Goal: Task Accomplishment & Management: Manage account settings

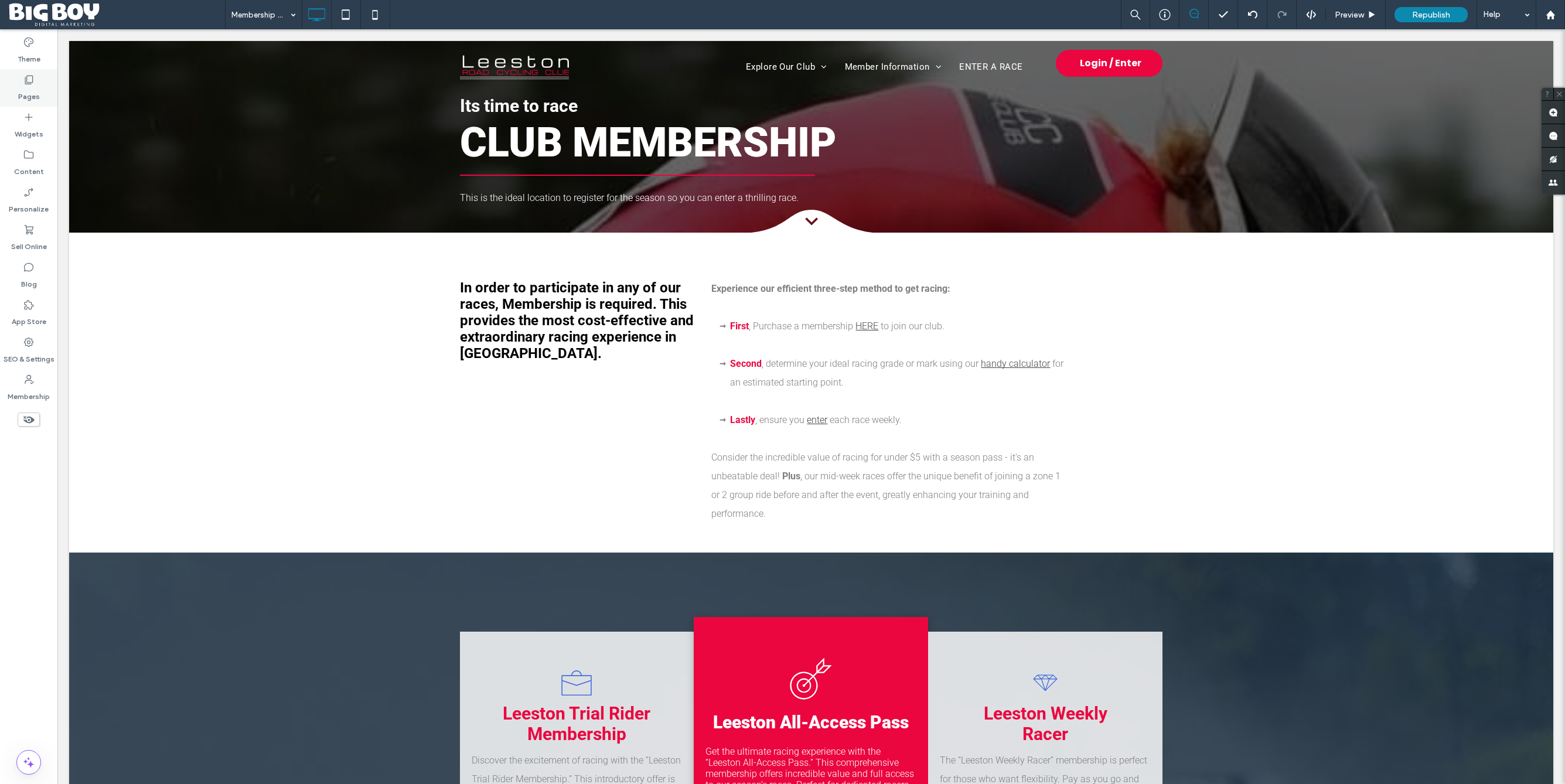
click at [39, 92] on div "Pages" at bounding box center [29, 88] width 57 height 38
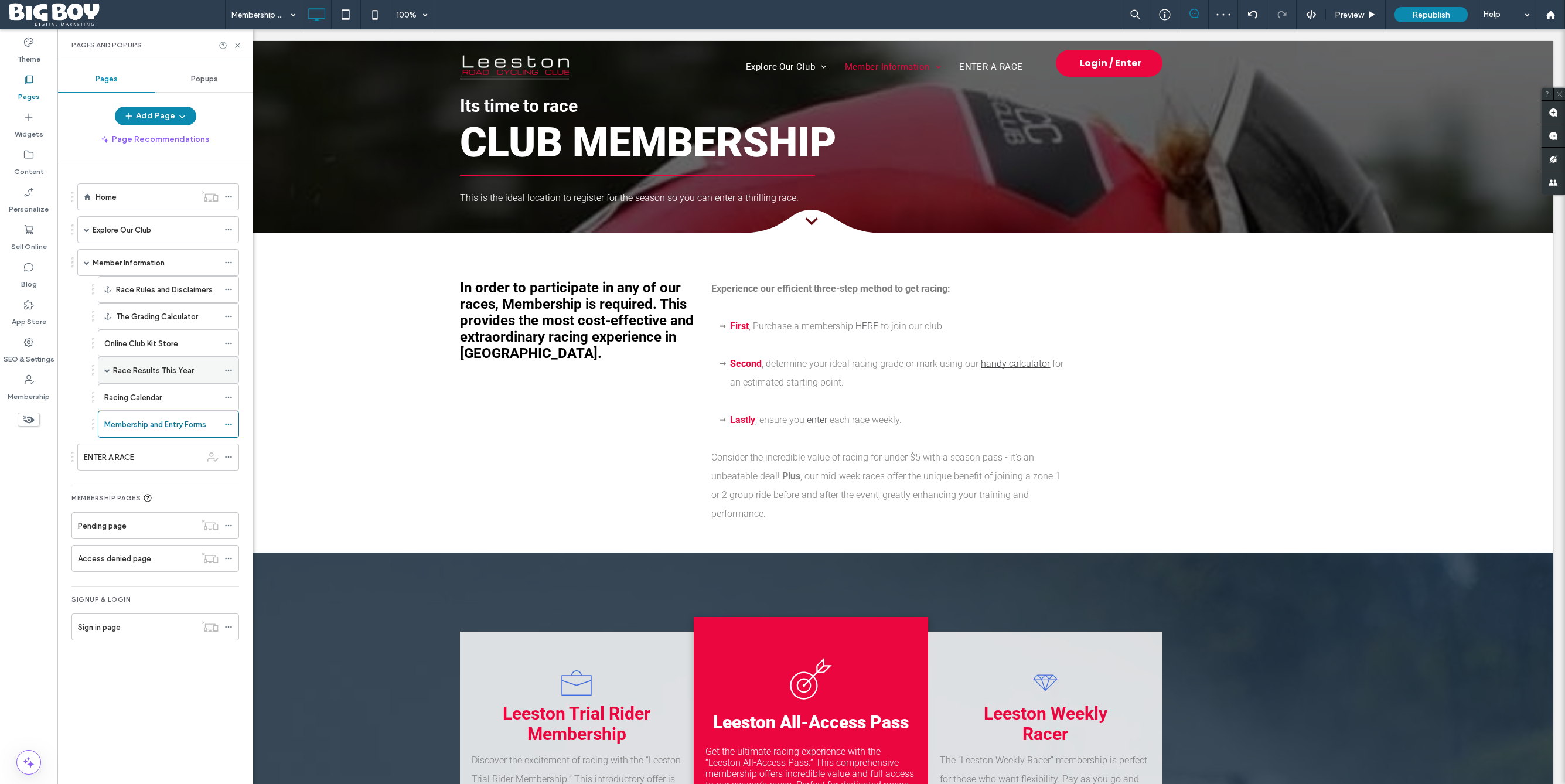
click at [109, 370] on span at bounding box center [107, 370] width 6 height 6
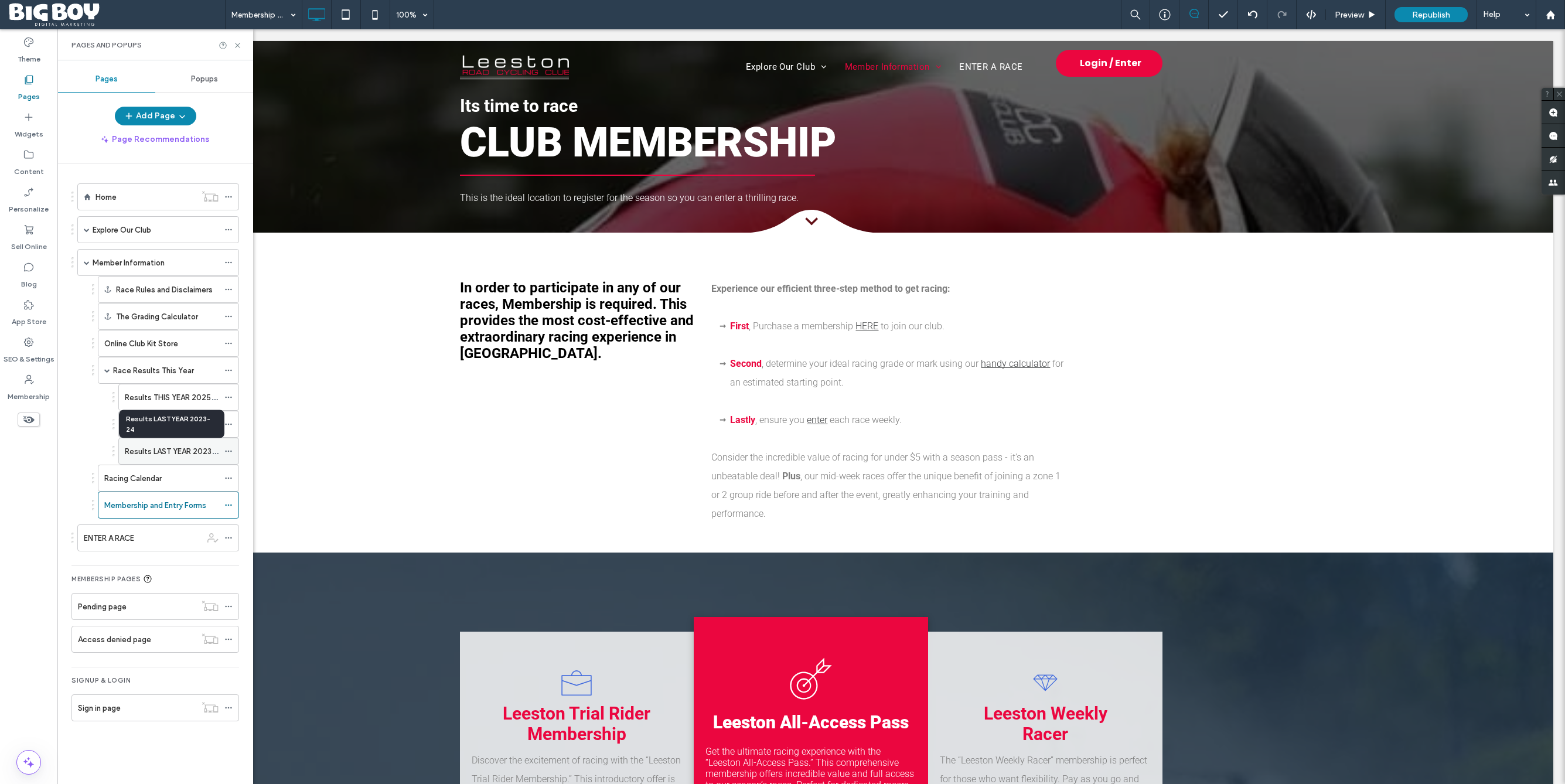
click at [180, 452] on label "Results LAST YEAR 2023-24" at bounding box center [175, 451] width 100 height 20
click at [180, 452] on div at bounding box center [782, 392] width 1565 height 784
click at [228, 450] on use at bounding box center [228, 451] width 7 height 2
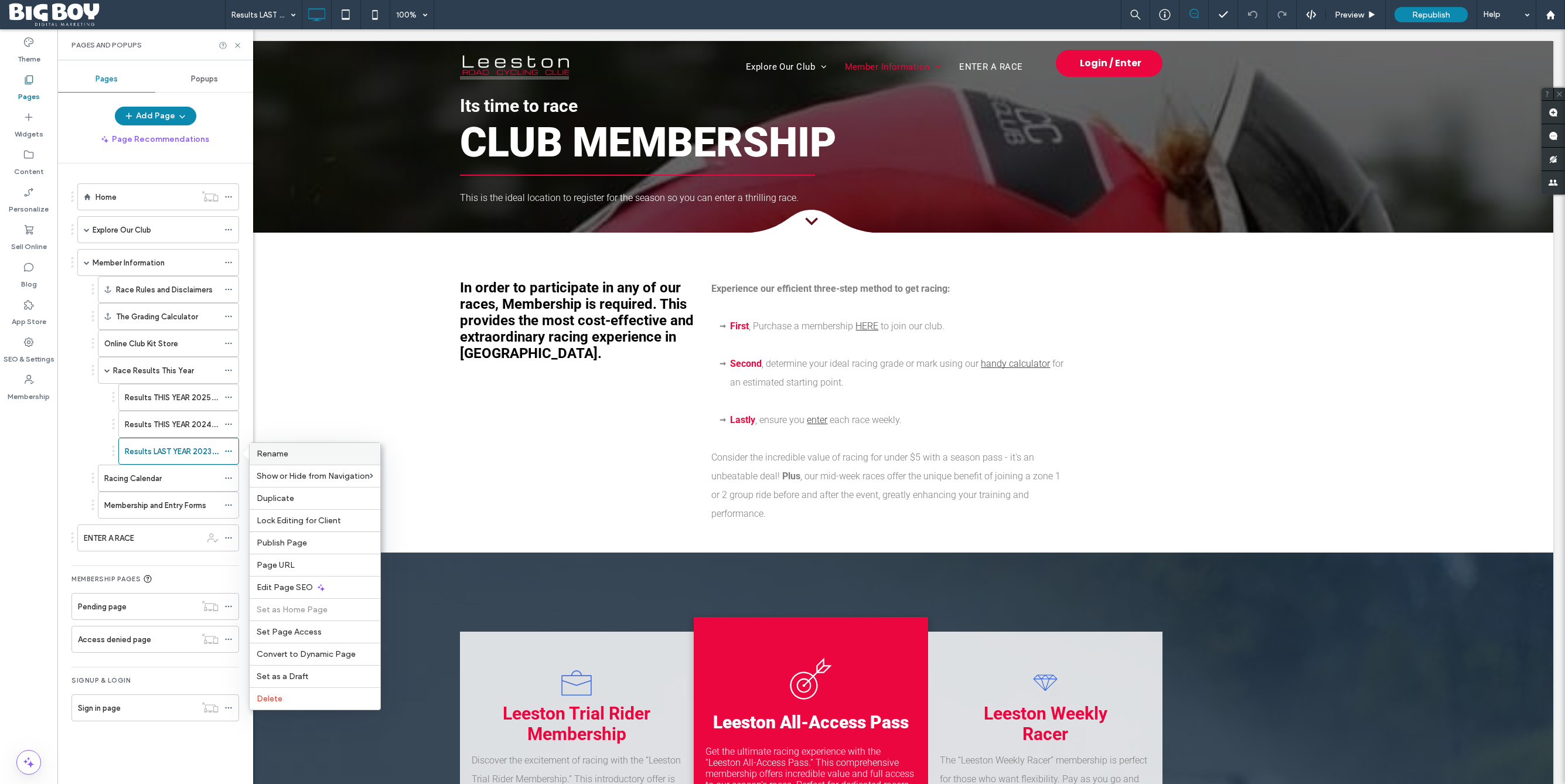
click at [315, 458] on label "Rename" at bounding box center [315, 454] width 117 height 10
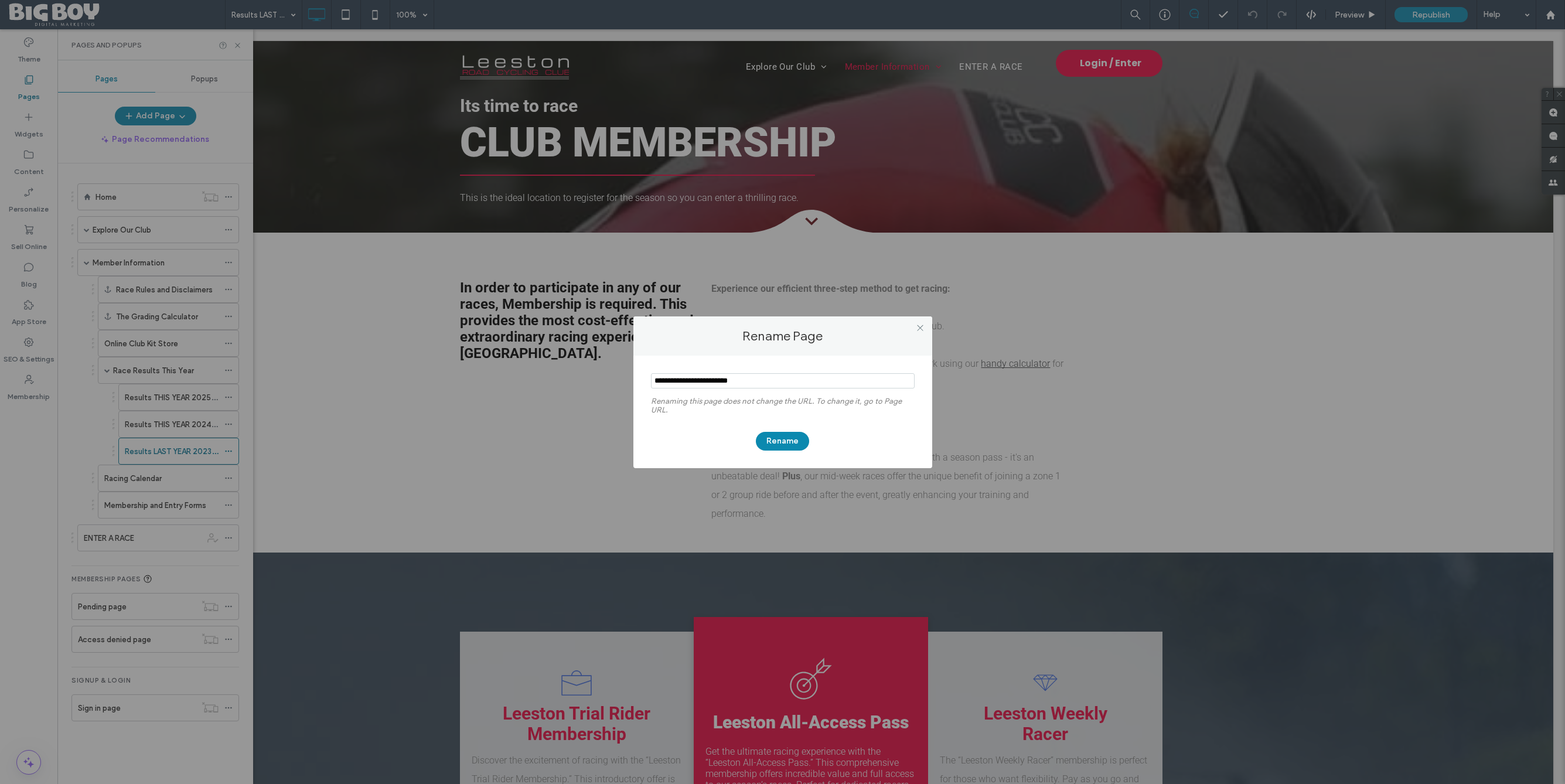
drag, startPoint x: 720, startPoint y: 380, endPoint x: 682, endPoint y: 381, distance: 38.0
click at [682, 381] on input "notEmpty" at bounding box center [782, 380] width 264 height 16
type input "**********"
click at [778, 442] on button "Rename" at bounding box center [782, 441] width 53 height 19
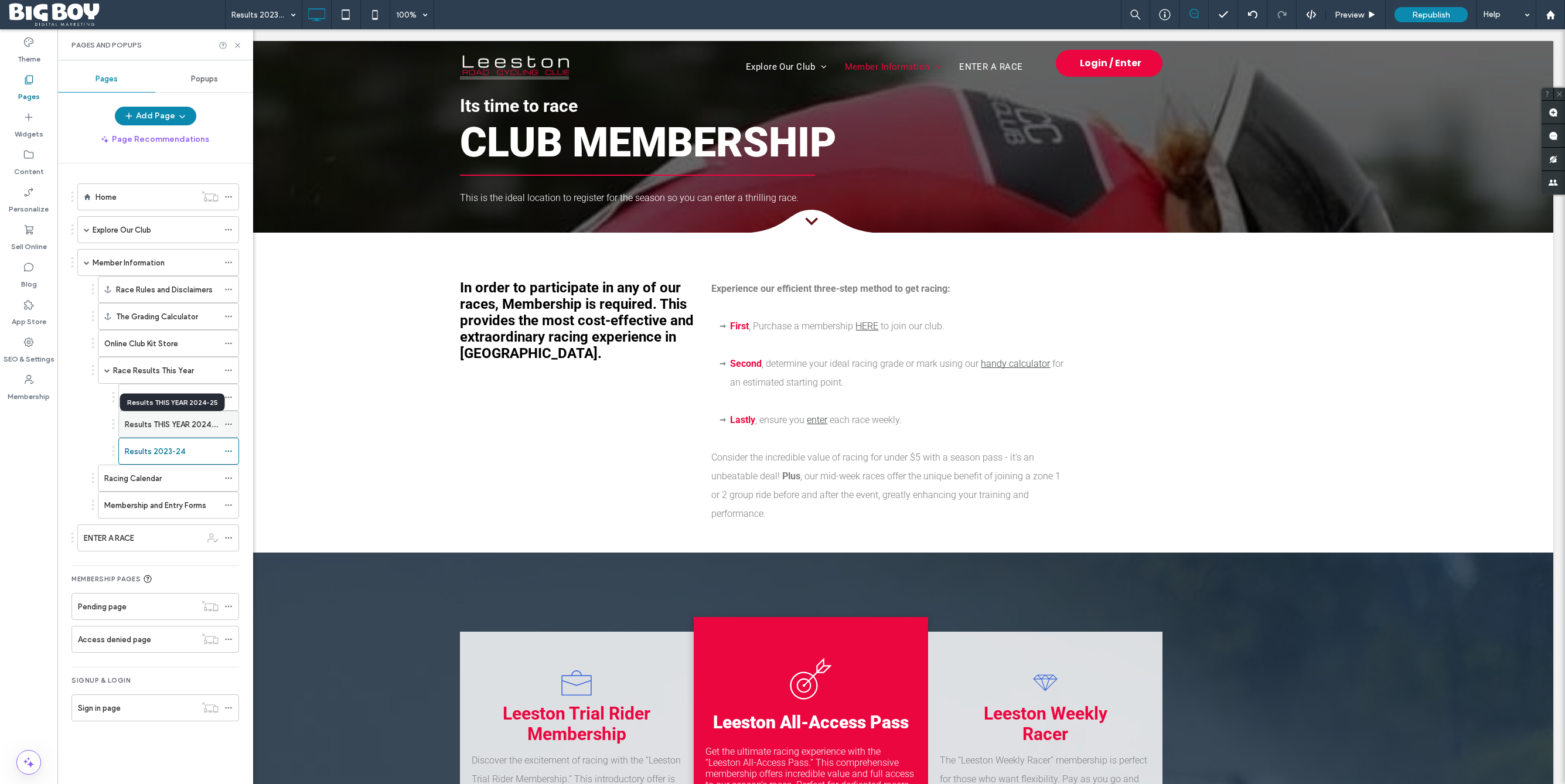
click at [180, 423] on label "Results THIS YEAR 2024-25" at bounding box center [174, 424] width 99 height 20
click at [229, 423] on icon at bounding box center [228, 424] width 8 height 8
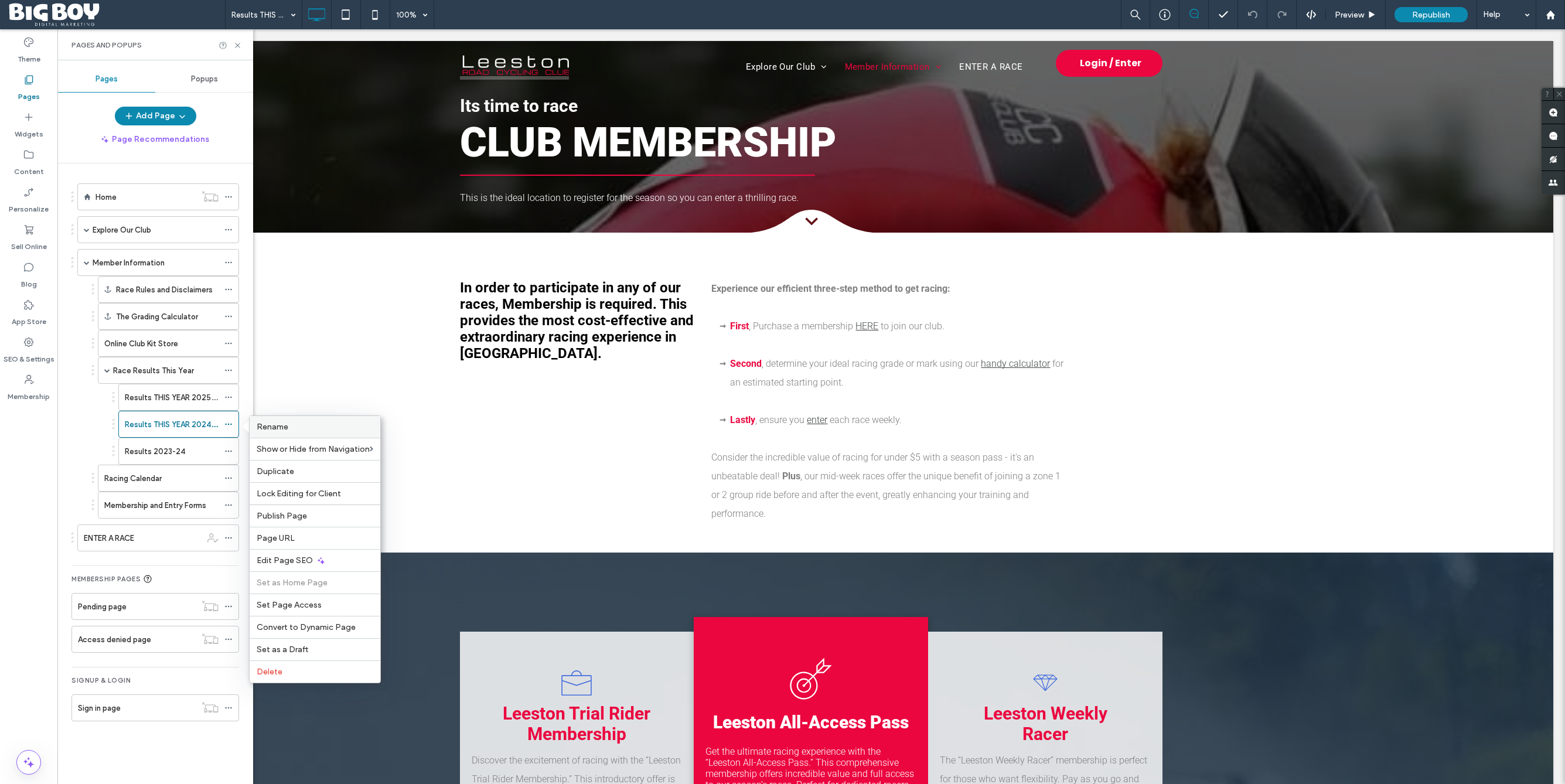
click at [313, 429] on label "Rename" at bounding box center [315, 427] width 117 height 10
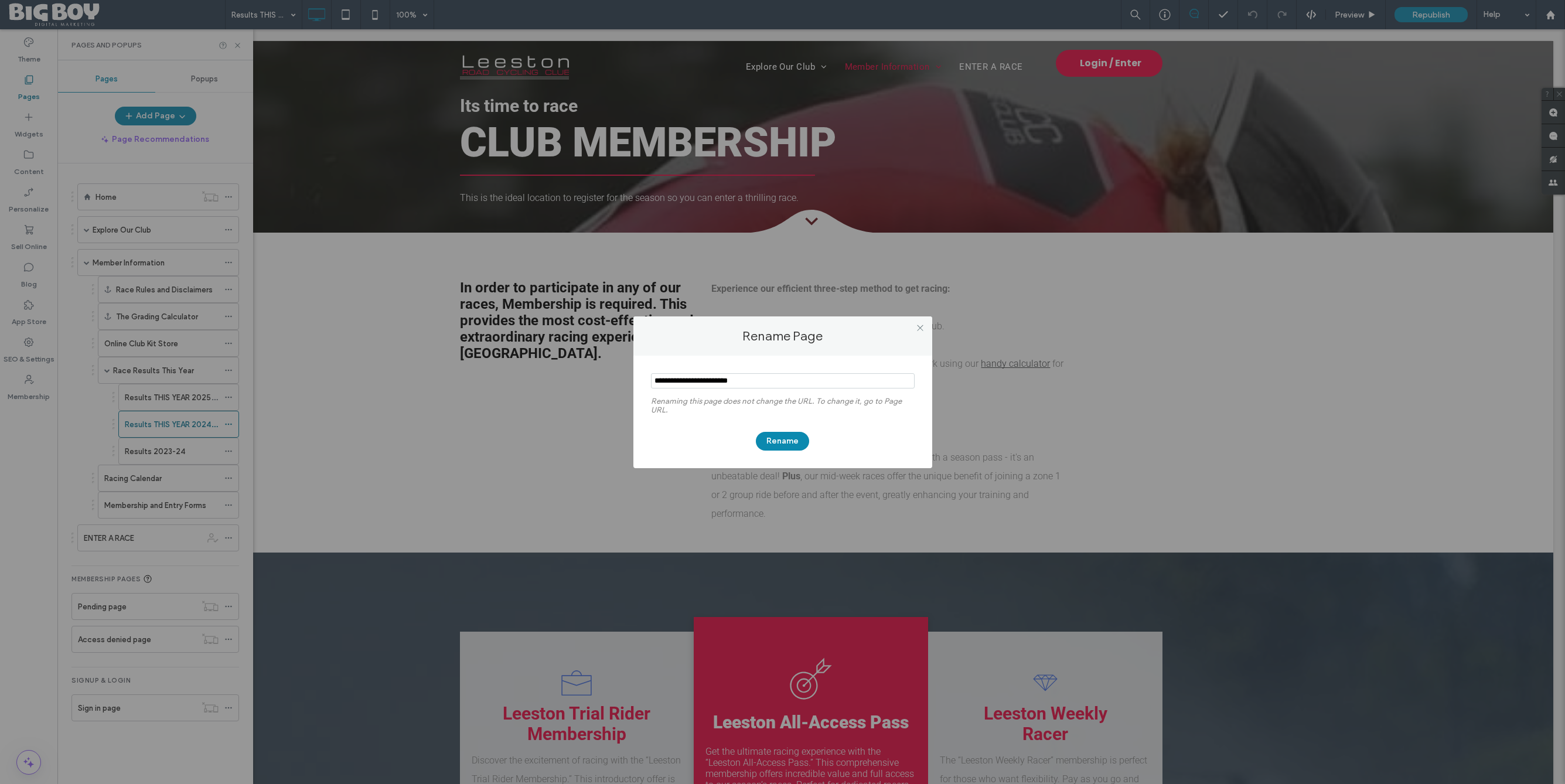
drag, startPoint x: 720, startPoint y: 379, endPoint x: 683, endPoint y: 382, distance: 37.1
click at [683, 382] on input "notEmpty" at bounding box center [782, 380] width 264 height 16
type input "**********"
click at [789, 442] on button "Rename" at bounding box center [782, 441] width 53 height 19
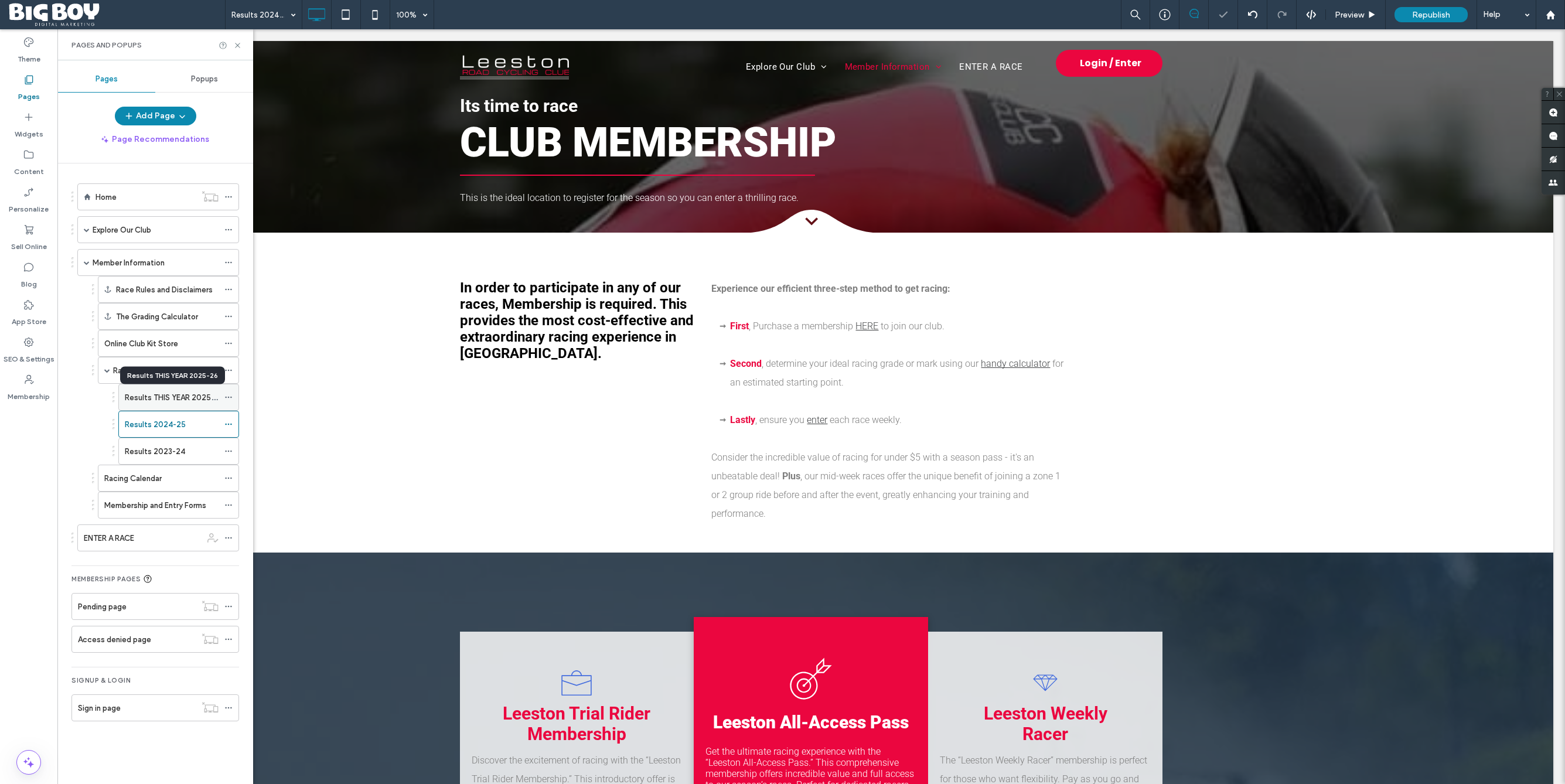
click at [174, 397] on label "Results THIS YEAR 2025-26" at bounding box center [174, 397] width 99 height 20
click at [230, 398] on icon at bounding box center [228, 397] width 8 height 8
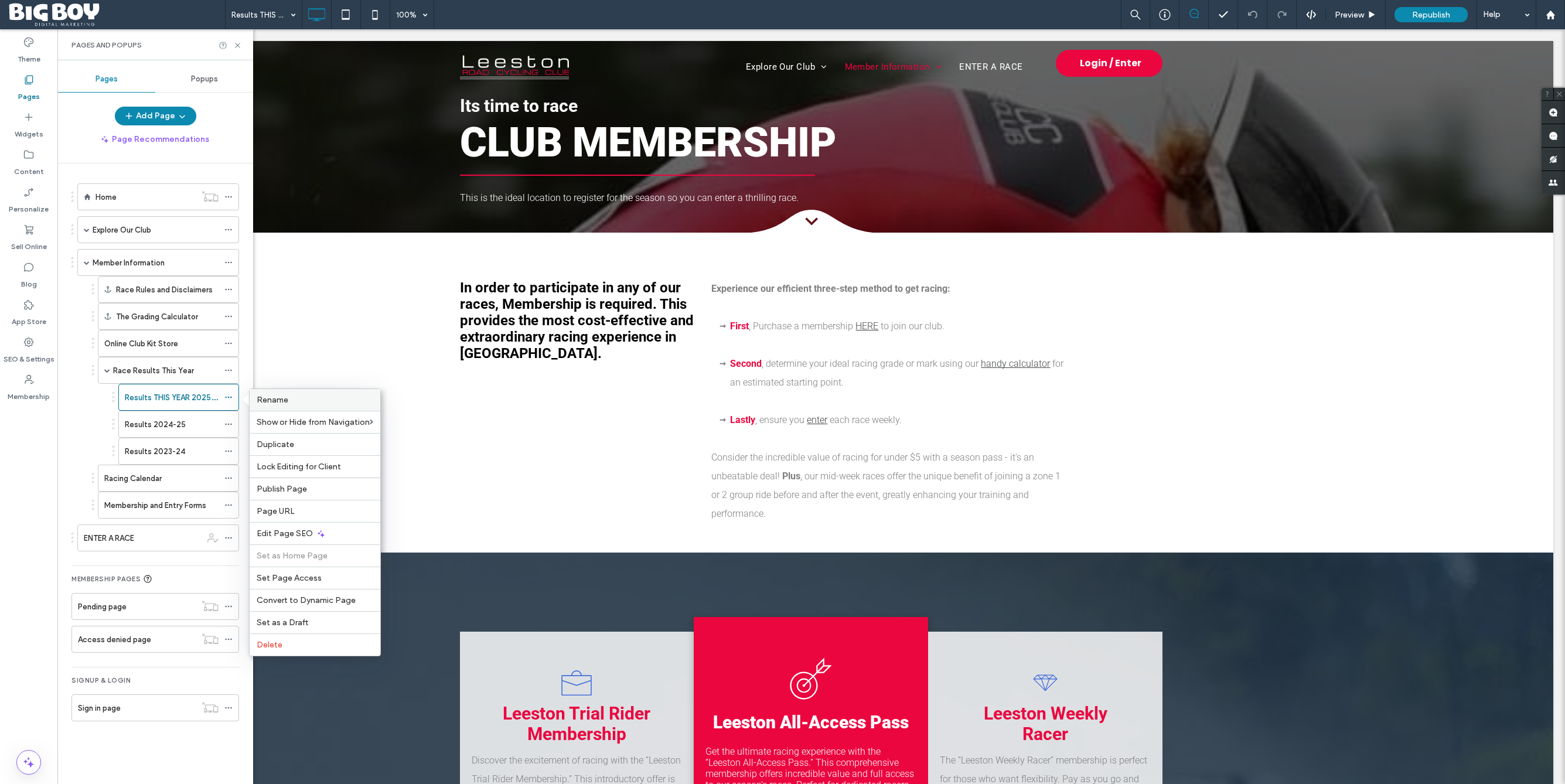
click at [268, 401] on span "Rename" at bounding box center [273, 400] width 32 height 10
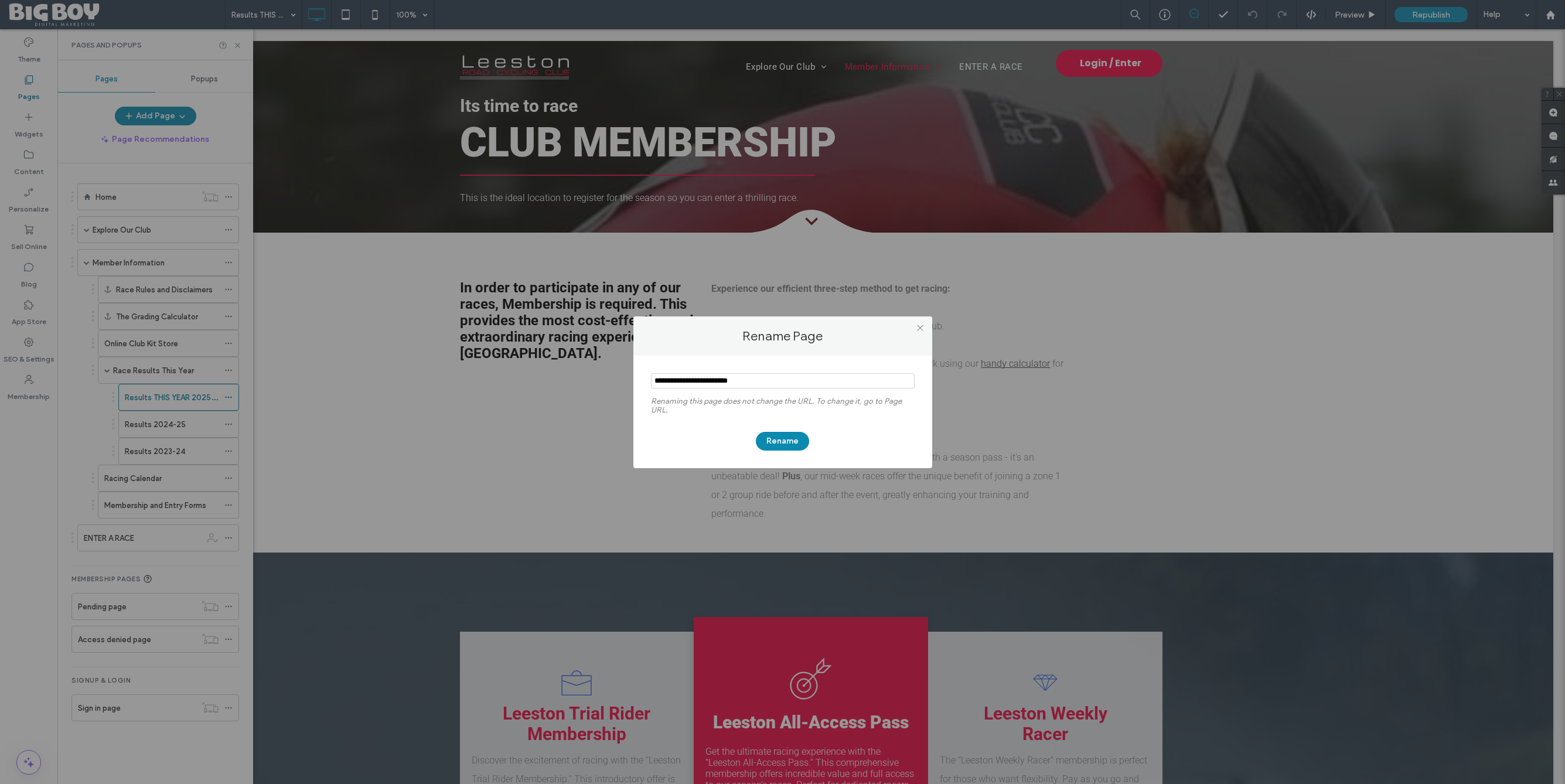
drag, startPoint x: 717, startPoint y: 381, endPoint x: 682, endPoint y: 381, distance: 35.0
click at [682, 381] on input "notEmpty" at bounding box center [782, 380] width 264 height 16
type input "**********"
click at [780, 442] on button "Rename" at bounding box center [782, 441] width 53 height 19
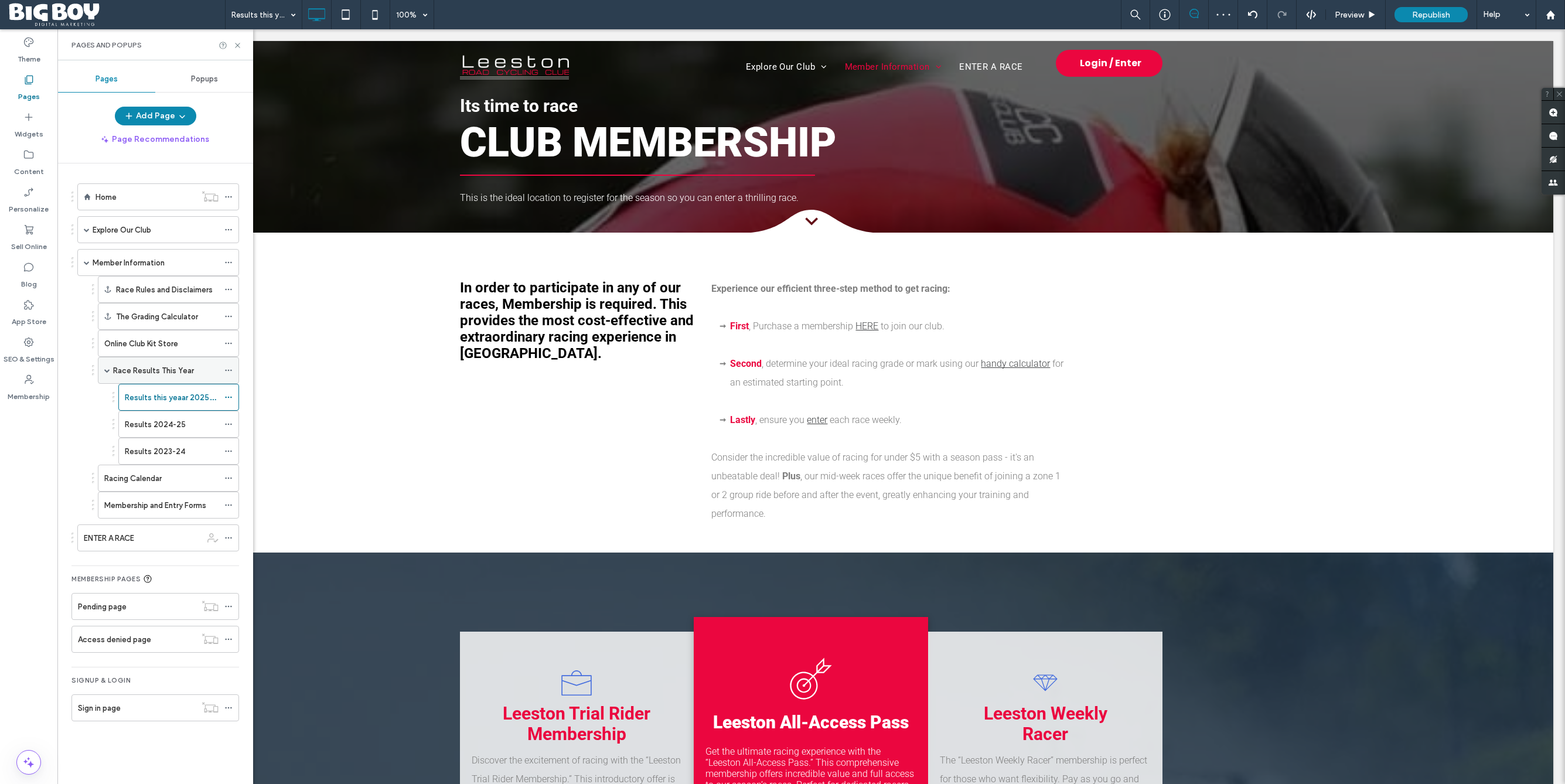
click at [142, 371] on label "Race Results This Year" at bounding box center [153, 370] width 81 height 20
click at [1437, 16] on span "Republish" at bounding box center [1431, 15] width 38 height 10
